Goal: Navigation & Orientation: Find specific page/section

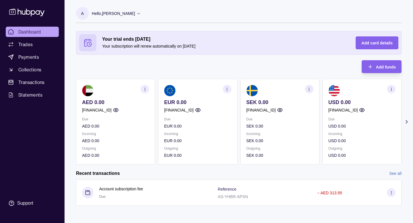
click at [283, 110] on icon "button" at bounding box center [280, 110] width 6 height 6
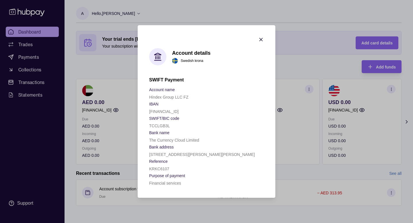
click at [261, 38] on icon "button" at bounding box center [261, 40] width 6 height 6
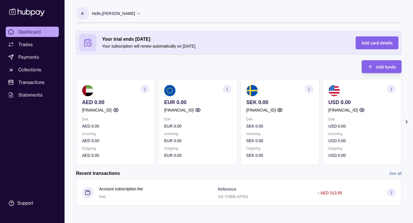
click at [198, 110] on circle "button" at bounding box center [197, 110] width 1 height 1
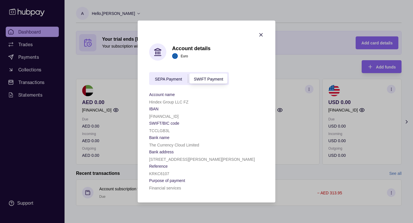
click at [262, 34] on icon "button" at bounding box center [261, 35] width 6 height 6
